Goal: Check status: Check status

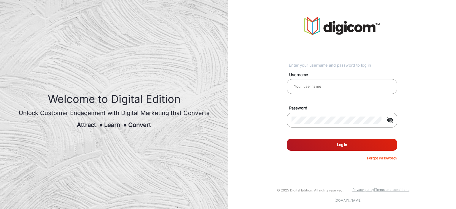
type input "TestHabanero"
click at [312, 95] on div at bounding box center [342, 97] width 110 height 7
click at [323, 147] on button "Log In" at bounding box center [342, 145] width 110 height 12
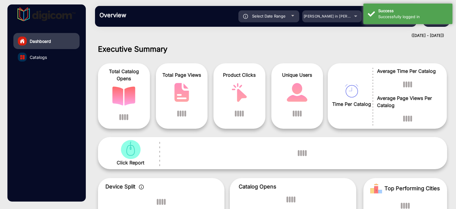
scroll to position [4, 0]
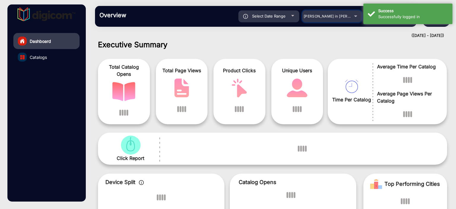
click at [346, 17] on span "[PERSON_NAME] in [PERSON_NAME]" at bounding box center [337, 16] width 66 height 4
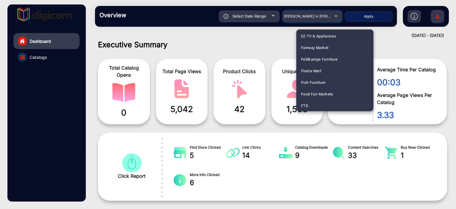
scroll to position [674, 0]
click at [335, 80] on mat-option "Food Fair Markets" at bounding box center [334, 82] width 77 height 12
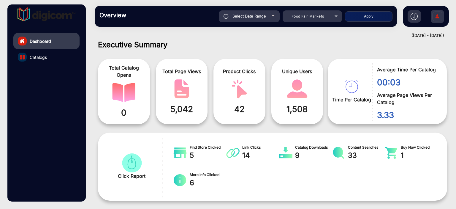
click at [270, 17] on div "Select Date Range" at bounding box center [249, 16] width 61 height 12
type input "[DATE]"
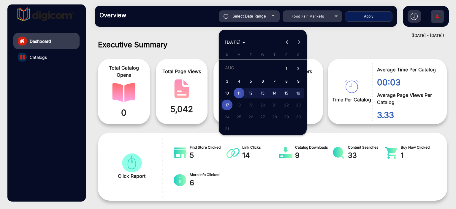
click at [229, 103] on span "17" at bounding box center [227, 104] width 11 height 11
type input "[DATE]"
click at [229, 103] on span "17" at bounding box center [227, 104] width 11 height 11
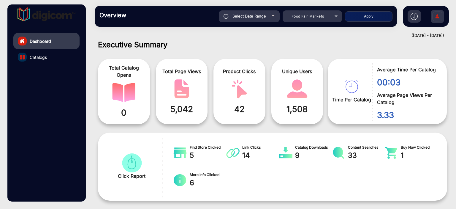
type input "[DATE]"
click at [375, 15] on button "Apply" at bounding box center [369, 16] width 48 height 10
type input "[DATE]"
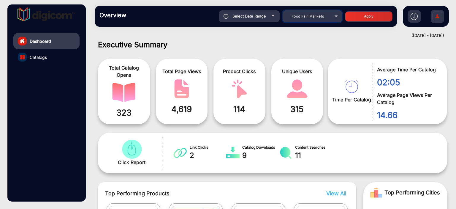
click at [323, 19] on div "Food Fair Markets" at bounding box center [308, 16] width 48 height 7
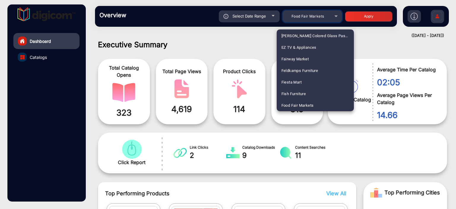
scroll to position [454, 0]
drag, startPoint x: 300, startPoint y: 82, endPoint x: 305, endPoint y: 76, distance: 7.8
click at [300, 82] on mat-option "Cintas" at bounding box center [315, 82] width 77 height 12
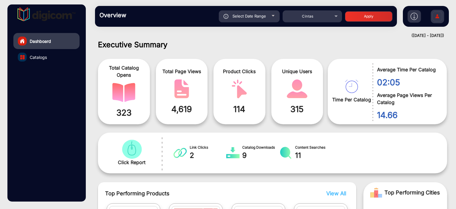
click at [355, 13] on button "Apply" at bounding box center [369, 16] width 48 height 10
type input "[DATE]"
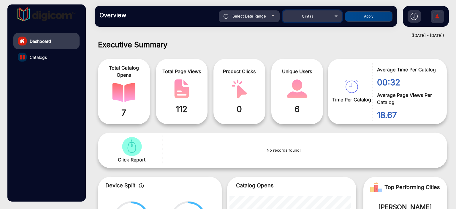
click at [323, 16] on div "Cintas" at bounding box center [308, 16] width 48 height 7
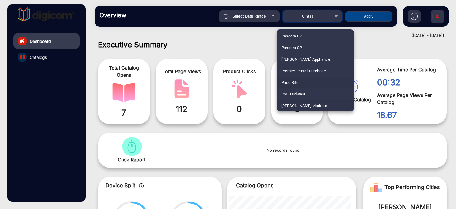
scroll to position [1183, 0]
click at [304, 91] on span "[PERSON_NAME] Markets" at bounding box center [305, 94] width 46 height 12
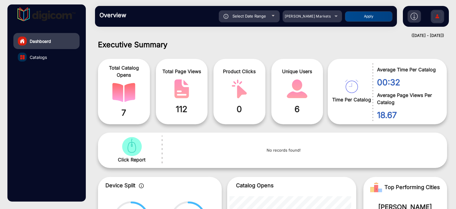
click at [373, 13] on button "Apply" at bounding box center [369, 16] width 48 height 10
type input "[DATE]"
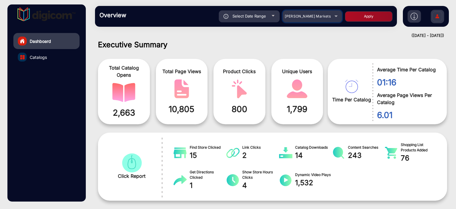
click at [304, 12] on mat-select "[PERSON_NAME] Markets" at bounding box center [312, 16] width 59 height 12
click at [310, 14] on span "[PERSON_NAME] Markets" at bounding box center [308, 16] width 46 height 4
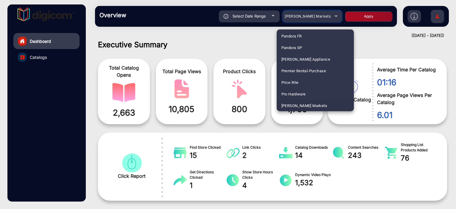
scroll to position [1415, 0]
